Goal: Task Accomplishment & Management: Manage account settings

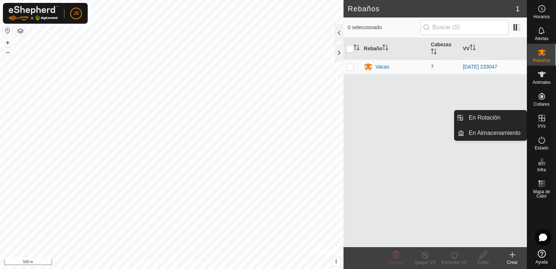
click at [545, 120] on icon at bounding box center [542, 118] width 7 height 7
click at [539, 120] on icon at bounding box center [542, 118] width 9 height 9
click at [505, 115] on link "En Rotación" at bounding box center [496, 117] width 62 height 15
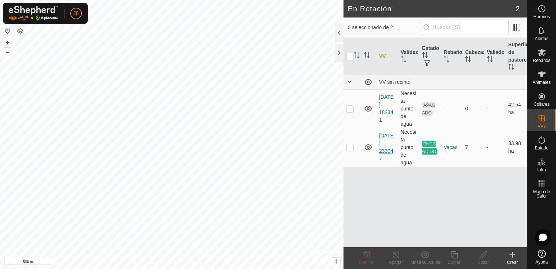
click at [383, 143] on link "[DATE] 233047" at bounding box center [386, 147] width 15 height 29
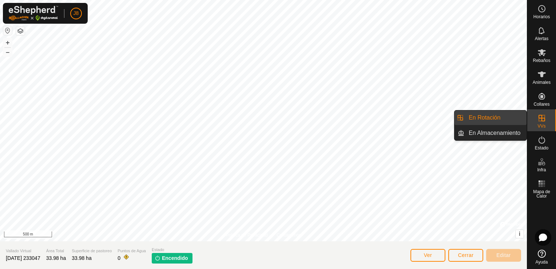
drag, startPoint x: 501, startPoint y: 116, endPoint x: 491, endPoint y: 116, distance: 9.1
click at [499, 116] on link "En Rotación" at bounding box center [496, 117] width 62 height 15
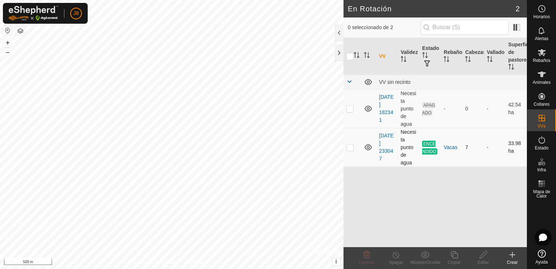
click at [348, 146] on p-checkbox at bounding box center [350, 147] width 7 height 6
click at [349, 145] on p-checkbox at bounding box center [350, 147] width 7 height 6
checkbox input "false"
drag, startPoint x: 441, startPoint y: 139, endPoint x: 540, endPoint y: 78, distance: 116.0
click at [540, 78] on icon at bounding box center [542, 74] width 9 height 9
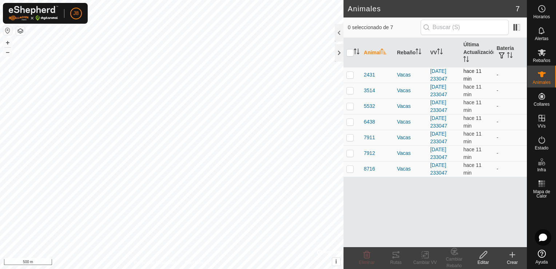
click at [352, 79] on td at bounding box center [352, 75] width 17 height 16
checkbox input "true"
click at [350, 55] on input "checkbox" at bounding box center [350, 52] width 7 height 7
checkbox input "true"
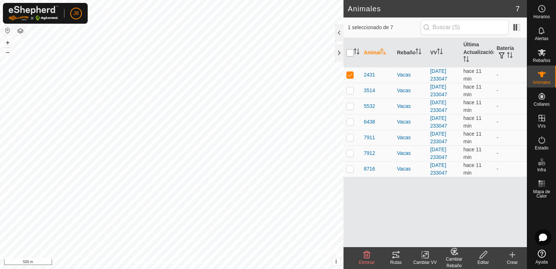
checkbox input "true"
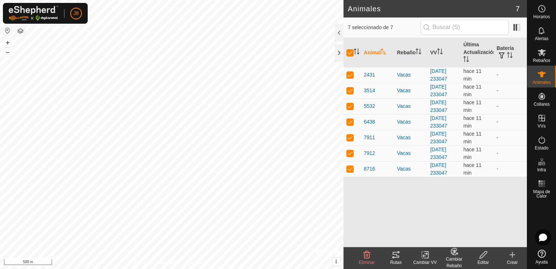
click at [426, 251] on icon at bounding box center [425, 254] width 9 height 9
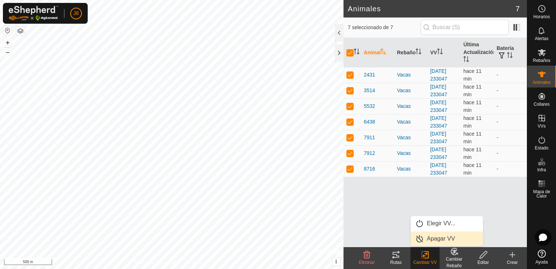
click at [431, 242] on link "Apagar VV" at bounding box center [447, 238] width 72 height 15
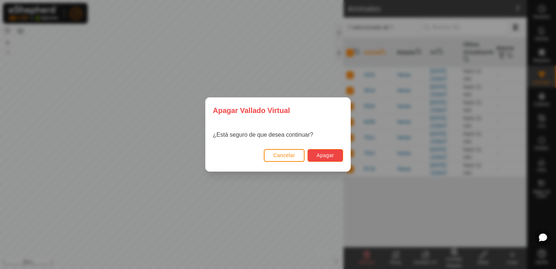
click at [321, 153] on span "Apagar" at bounding box center [325, 155] width 17 height 6
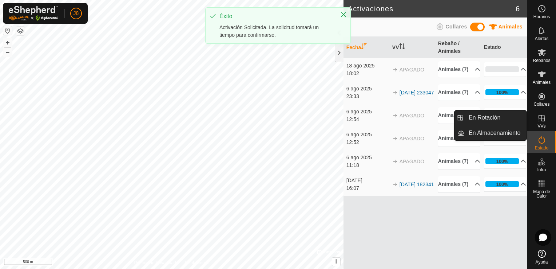
click at [543, 122] on icon at bounding box center [542, 118] width 9 height 9
click at [508, 119] on link "En Rotación" at bounding box center [496, 117] width 62 height 15
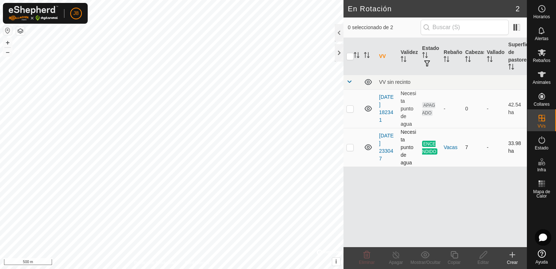
click at [351, 148] on p-checkbox at bounding box center [350, 147] width 7 height 6
checkbox input "true"
click at [395, 260] on div "Apagar" at bounding box center [396, 262] width 29 height 7
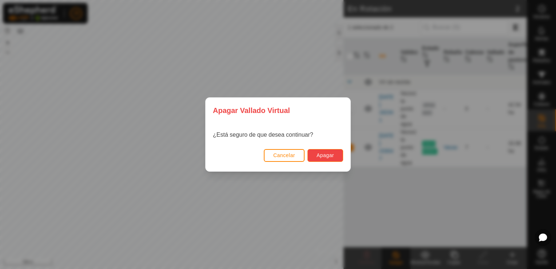
click at [322, 155] on span "Apagar" at bounding box center [325, 155] width 17 height 6
click at [296, 151] on button "Cancelar" at bounding box center [284, 155] width 41 height 13
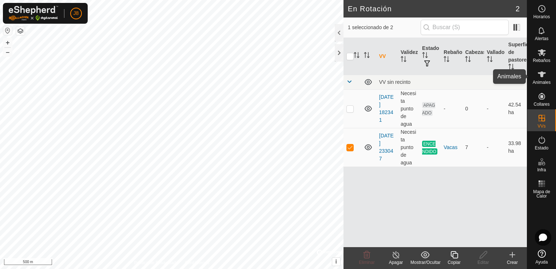
click at [541, 73] on icon at bounding box center [542, 74] width 8 height 6
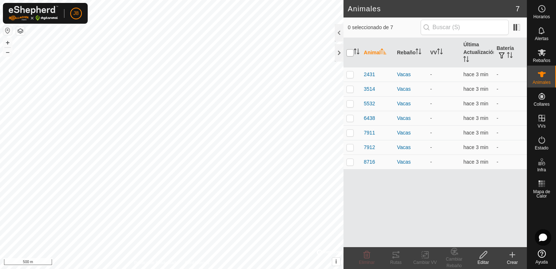
click at [350, 54] on input "checkbox" at bounding box center [350, 52] width 7 height 7
checkbox input "true"
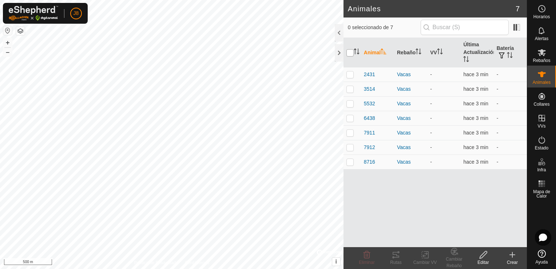
checkbox input "true"
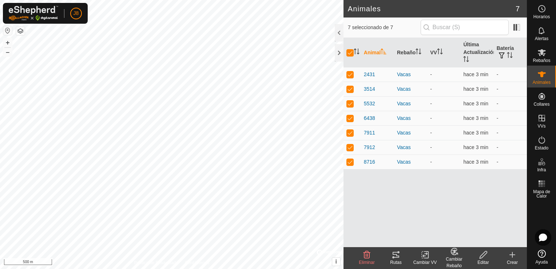
click at [421, 250] on icon at bounding box center [425, 254] width 9 height 9
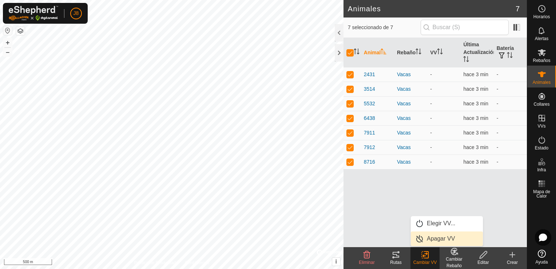
click at [434, 236] on link "Apagar VV" at bounding box center [447, 238] width 72 height 15
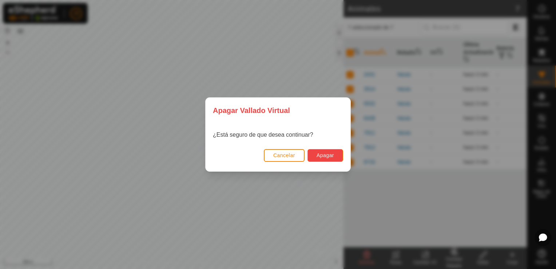
click at [327, 153] on span "Apagar" at bounding box center [325, 155] width 17 height 6
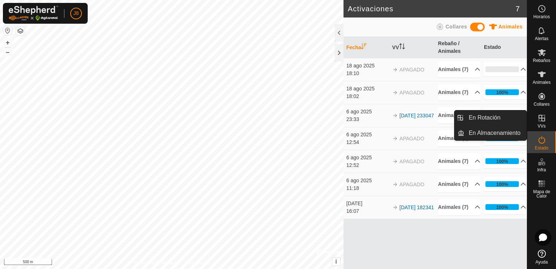
drag, startPoint x: 543, startPoint y: 129, endPoint x: 545, endPoint y: 123, distance: 6.0
click at [545, 124] on span "VVs" at bounding box center [542, 126] width 8 height 4
click at [507, 117] on link "En Rotación" at bounding box center [496, 117] width 62 height 15
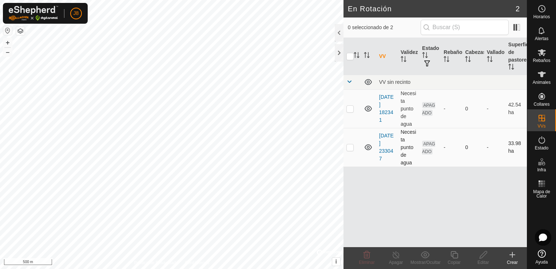
click at [353, 146] on p-checkbox at bounding box center [350, 147] width 7 height 6
checkbox input "true"
click at [486, 254] on icon at bounding box center [483, 254] width 9 height 9
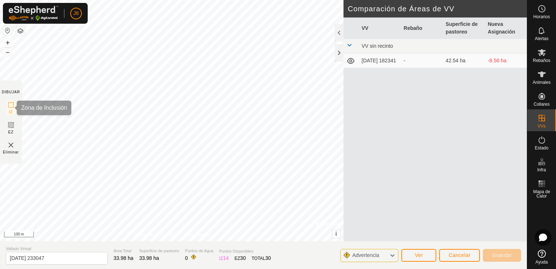
click at [10, 104] on icon at bounding box center [11, 104] width 9 height 9
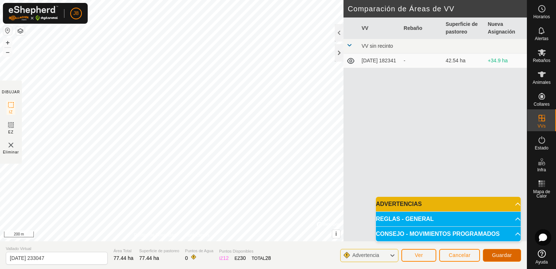
click at [511, 254] on span "Guardar" at bounding box center [502, 255] width 20 height 6
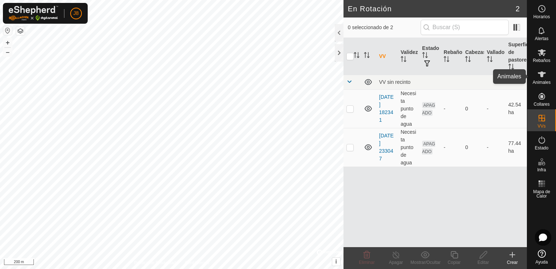
click at [547, 76] on es-animals-svg-icon at bounding box center [542, 74] width 13 height 12
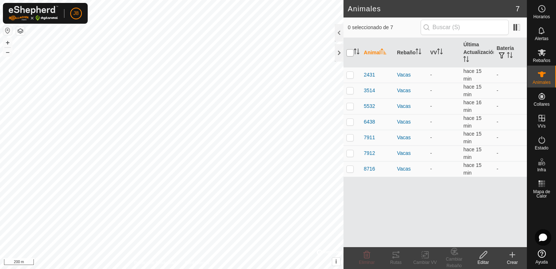
click at [349, 53] on input "checkbox" at bounding box center [350, 52] width 7 height 7
checkbox input "true"
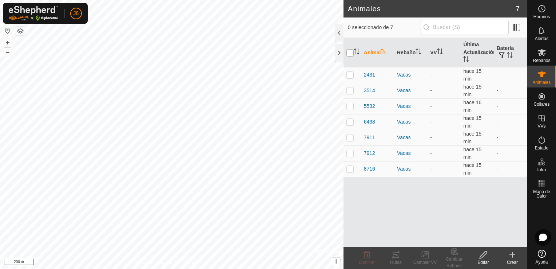
checkbox input "true"
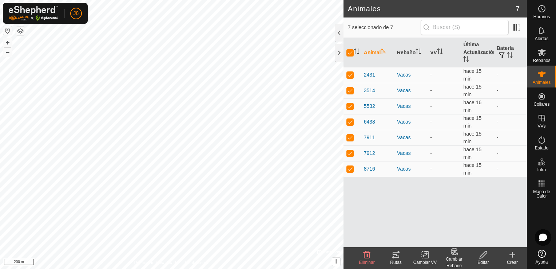
click at [424, 259] on div "Cambiar VV" at bounding box center [425, 262] width 29 height 7
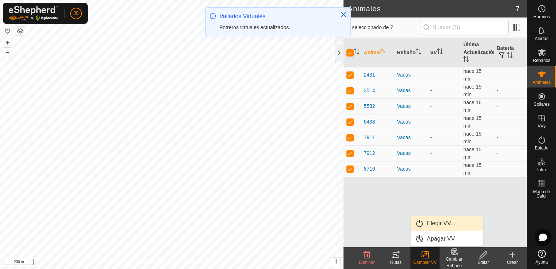
click at [428, 223] on link "Elegir VV..." at bounding box center [447, 223] width 72 height 15
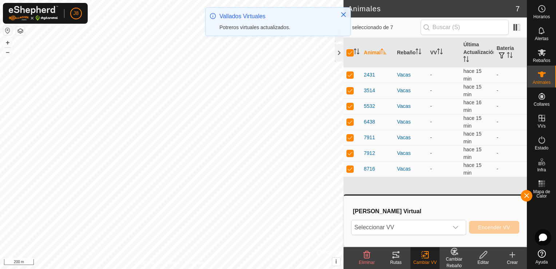
click at [428, 223] on span "Seleccionar VV" at bounding box center [400, 227] width 97 height 15
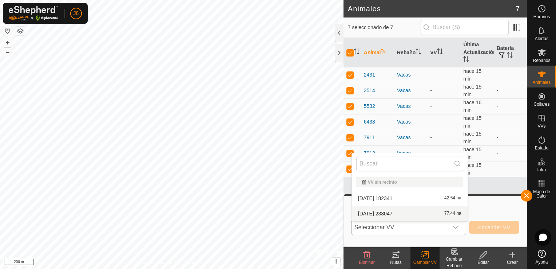
click at [430, 213] on li "[DATE] 233047 77.44 ha" at bounding box center [410, 213] width 116 height 15
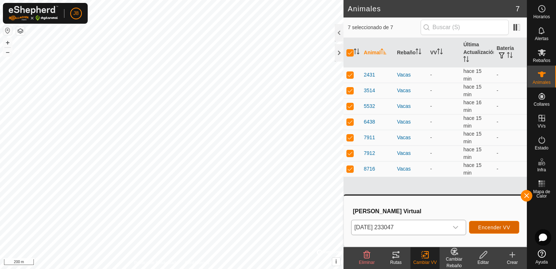
click at [494, 226] on span "Encender VV" at bounding box center [494, 227] width 32 height 6
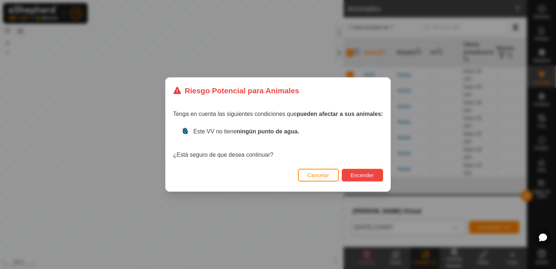
click at [379, 173] on button "Encender" at bounding box center [363, 175] width 42 height 13
